Goal: Task Accomplishment & Management: Complete application form

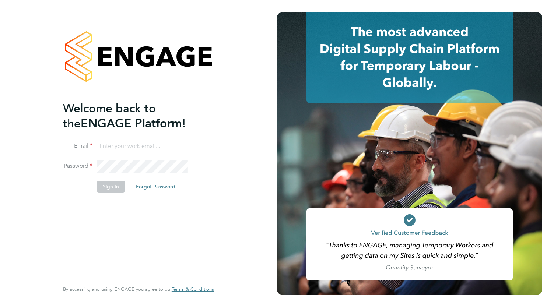
type input "[EMAIL_ADDRESS][DOMAIN_NAME]"
click at [111, 186] on button "Sign In" at bounding box center [111, 187] width 28 height 12
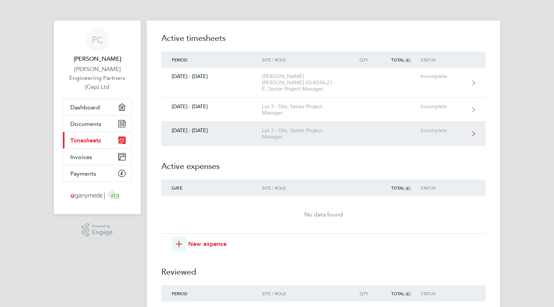
click at [274, 127] on div "Lot 3 - Site, Senior Project Manager" at bounding box center [304, 133] width 84 height 13
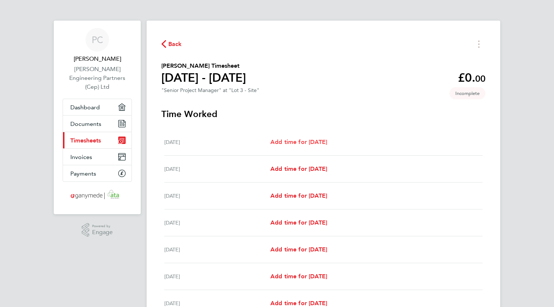
click at [303, 142] on span "Add time for Mon 22 Sep" at bounding box center [298, 141] width 57 height 7
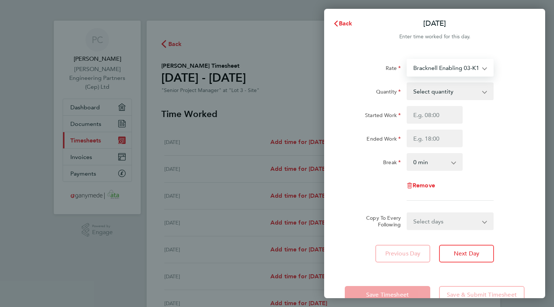
click at [462, 71] on select "Bracknell Enabling 03-K102.01-C 9200082968P - 600.00 Haslemere 03-J983.01-C 920…" at bounding box center [445, 68] width 77 height 16
click at [456, 95] on select "Select quantity 0.5 1" at bounding box center [445, 91] width 77 height 16
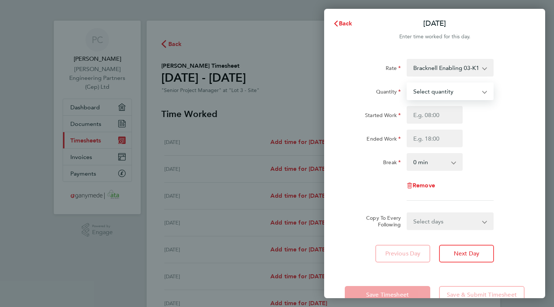
select select "1"
click at [407, 83] on select "Select quantity 0.5 1" at bounding box center [445, 91] width 77 height 16
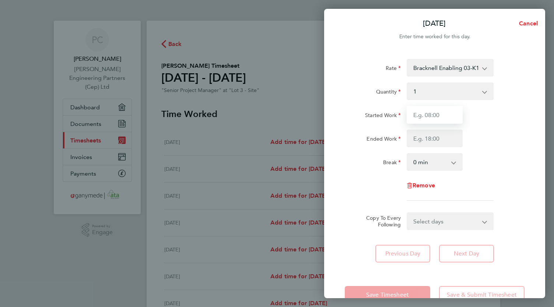
click at [446, 116] on input "Started Work" at bounding box center [435, 115] width 56 height 18
type input "08:00"
click at [427, 137] on input "Ended Work" at bounding box center [435, 139] width 56 height 18
type input "18:00"
click at [432, 165] on select "0 min 15 min 30 min 45 min 60 min 75 min 90 min" at bounding box center [430, 162] width 46 height 16
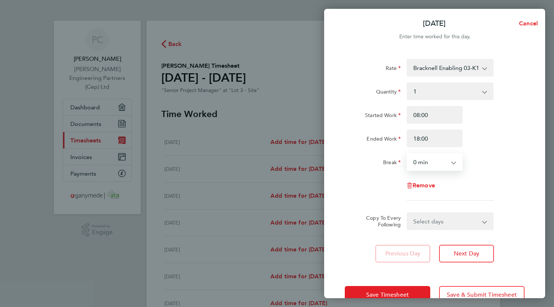
select select "60"
click at [407, 154] on select "0 min 15 min 30 min 45 min 60 min 75 min 90 min" at bounding box center [430, 162] width 46 height 16
click at [440, 225] on select "Select days Day Weekday (Mon-Fri) Weekend (Sat-Sun) Tuesday Wednesday Thursday …" at bounding box center [445, 221] width 77 height 16
select select "WED"
click at [407, 213] on select "Select days Day Weekday (Mon-Fri) Weekend (Sat-Sun) Tuesday Wednesday Thursday …" at bounding box center [445, 221] width 77 height 16
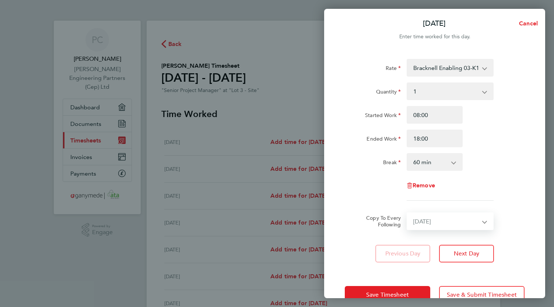
select select "2025-09-28"
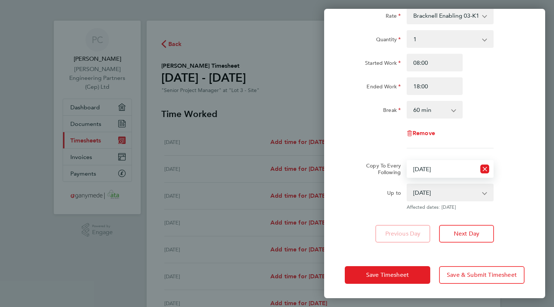
scroll to position [52, 0]
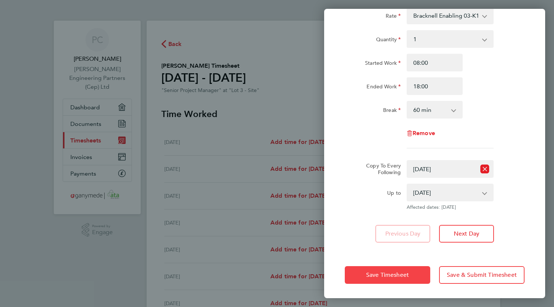
click at [395, 275] on span "Save Timesheet" at bounding box center [387, 274] width 43 height 7
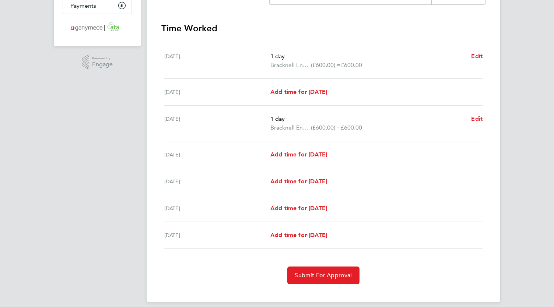
scroll to position [173, 0]
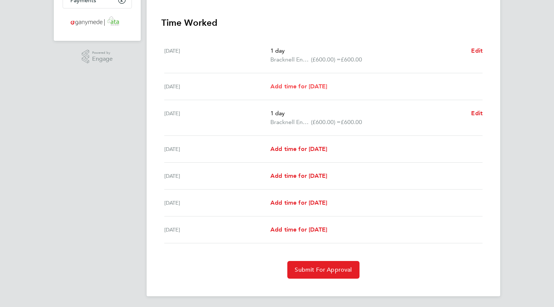
click at [310, 85] on span "Add time for Tue 23 Sep" at bounding box center [298, 86] width 57 height 7
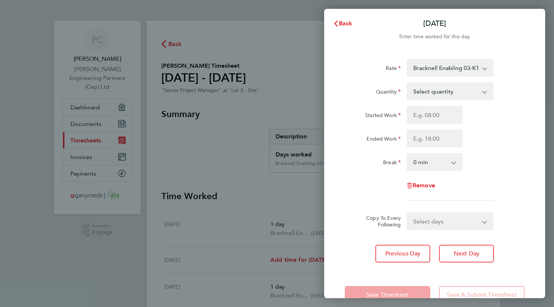
click at [451, 69] on select "Bracknell Enabling 03-K102.01-C 9200082968P - 600.00 Haslemere 03-J983.01-C 920…" at bounding box center [445, 68] width 77 height 16
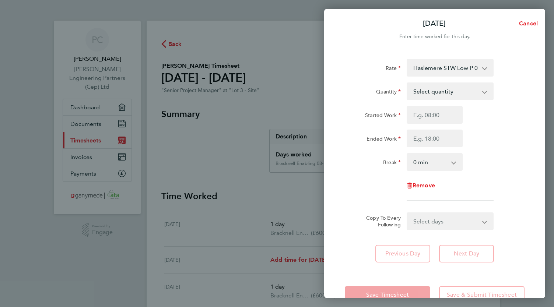
click at [452, 96] on select "Select quantity 0.5 1" at bounding box center [445, 91] width 77 height 16
select select "1"
click at [407, 83] on select "Select quantity 0.5 1" at bounding box center [445, 91] width 77 height 16
click at [443, 115] on input "Started Work" at bounding box center [435, 115] width 56 height 18
type input "08:00"
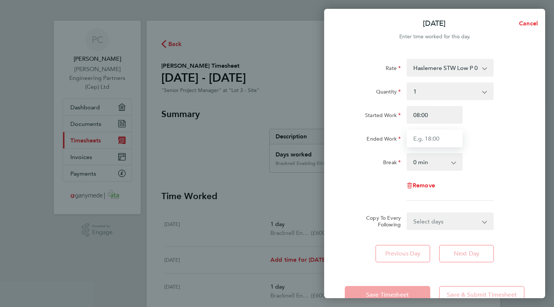
click at [433, 137] on input "Ended Work" at bounding box center [435, 139] width 56 height 18
type input "18:00"
click at [439, 162] on select "0 min 15 min 30 min 45 min 60 min 75 min 90 min" at bounding box center [430, 162] width 46 height 16
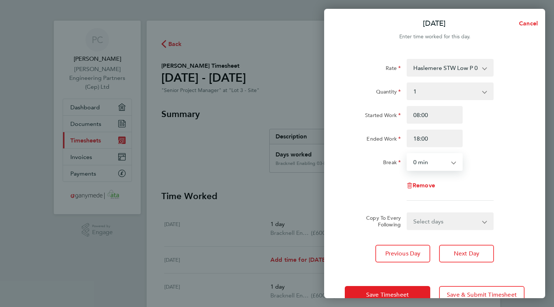
select select "60"
click at [407, 154] on select "0 min 15 min 30 min 45 min 60 min 75 min 90 min" at bounding box center [430, 162] width 46 height 16
click at [428, 221] on select "Select days Day Weekday (Mon-Fri) Weekend (Sat-Sun) Wednesday Thursday Friday S…" at bounding box center [445, 221] width 77 height 16
select select "FRI"
click at [407, 213] on select "Select days Day Weekday (Mon-Fri) Weekend (Sat-Sun) Wednesday Thursday Friday S…" at bounding box center [445, 221] width 77 height 16
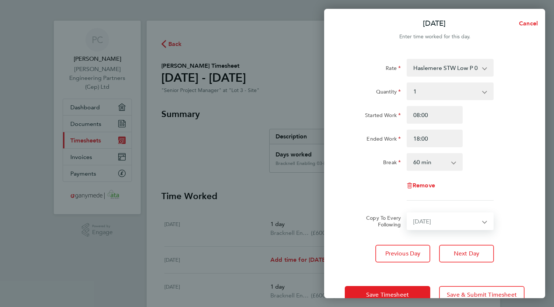
select select "2025-09-28"
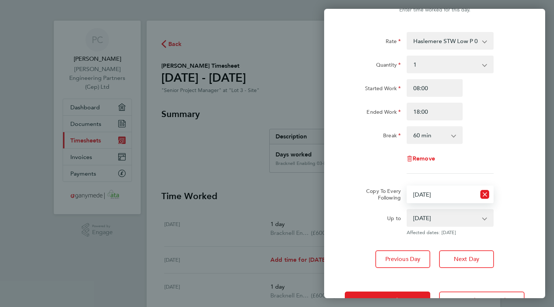
scroll to position [52, 0]
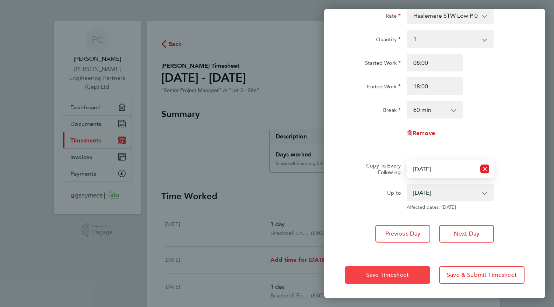
click at [384, 274] on span "Save Timesheet" at bounding box center [387, 274] width 43 height 7
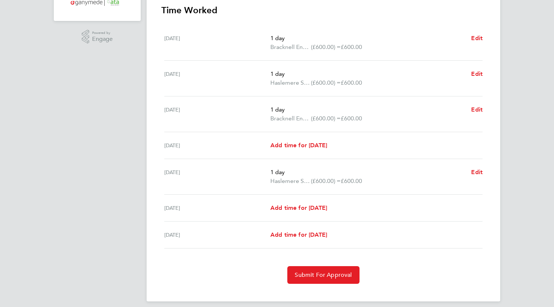
scroll to position [198, 0]
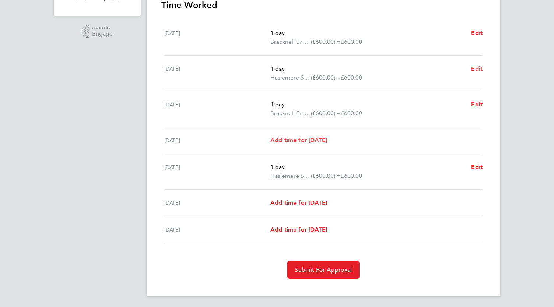
click at [310, 139] on span "Add time for Thu 25 Sep" at bounding box center [298, 140] width 57 height 7
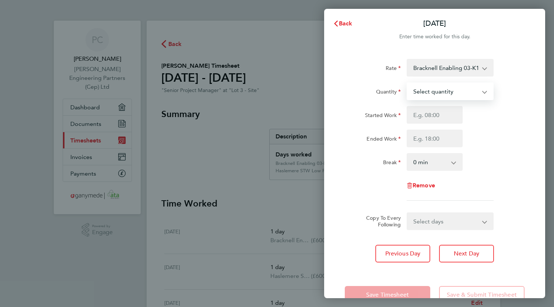
click at [459, 92] on select "Select quantity 0.5 1" at bounding box center [445, 91] width 77 height 16
select select "1"
click at [407, 83] on select "Select quantity 0.5 1" at bounding box center [445, 91] width 77 height 16
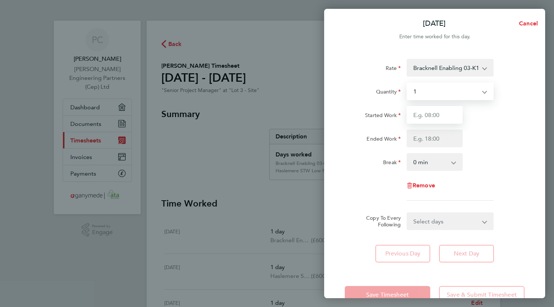
click at [441, 119] on input "Started Work" at bounding box center [435, 115] width 56 height 18
type input "08:00"
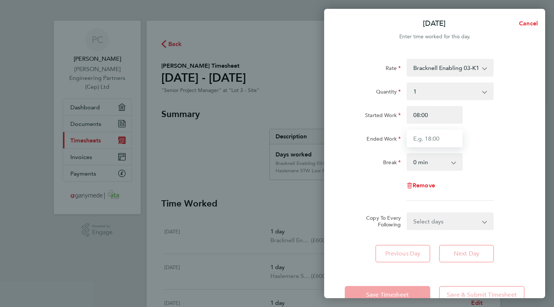
click at [433, 136] on input "Ended Work" at bounding box center [435, 139] width 56 height 18
type input "18:00"
click at [434, 162] on select "0 min 15 min 30 min 45 min 60 min 75 min 90 min" at bounding box center [430, 162] width 46 height 16
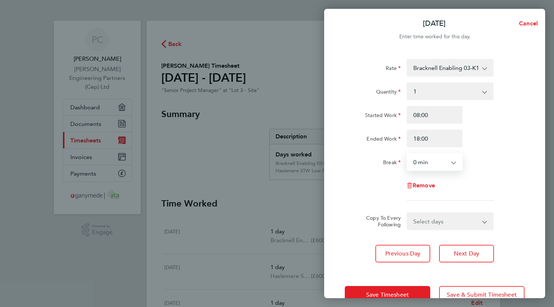
select select "60"
click at [407, 154] on select "0 min 15 min 30 min 45 min 60 min 75 min 90 min" at bounding box center [430, 162] width 46 height 16
click at [414, 290] on button "Save Timesheet" at bounding box center [387, 295] width 85 height 18
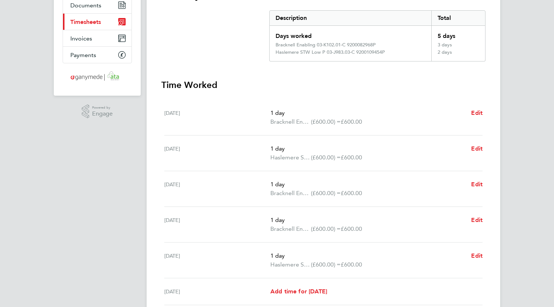
scroll to position [207, 0]
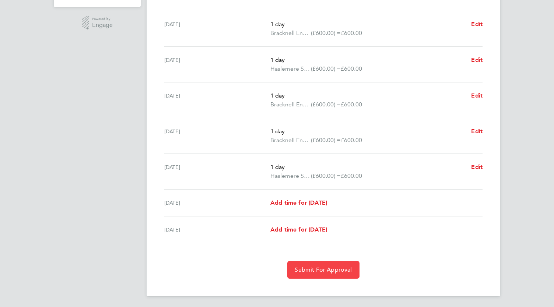
click at [331, 268] on span "Submit For Approval" at bounding box center [323, 269] width 57 height 7
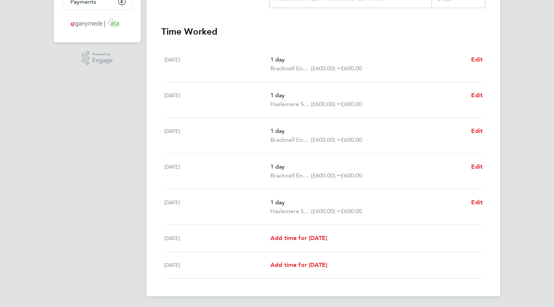
scroll to position [0, 0]
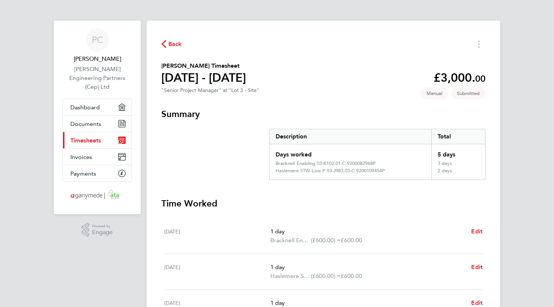
click at [170, 43] on span "Back" at bounding box center [175, 44] width 14 height 9
